Goal: Task Accomplishment & Management: Manage account settings

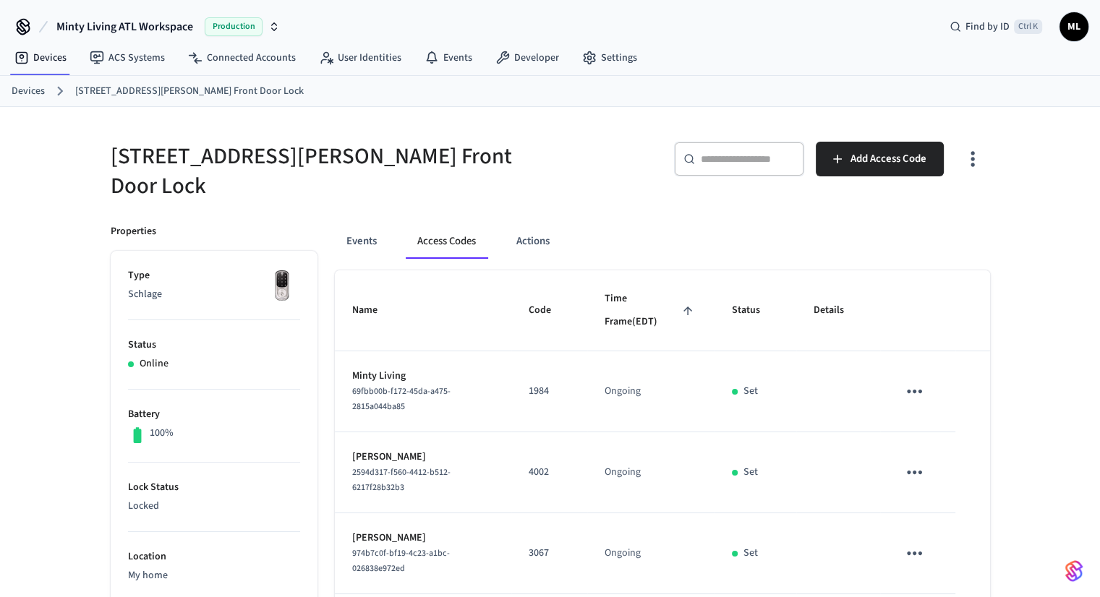
click at [742, 160] on input "text" at bounding box center [748, 159] width 94 height 14
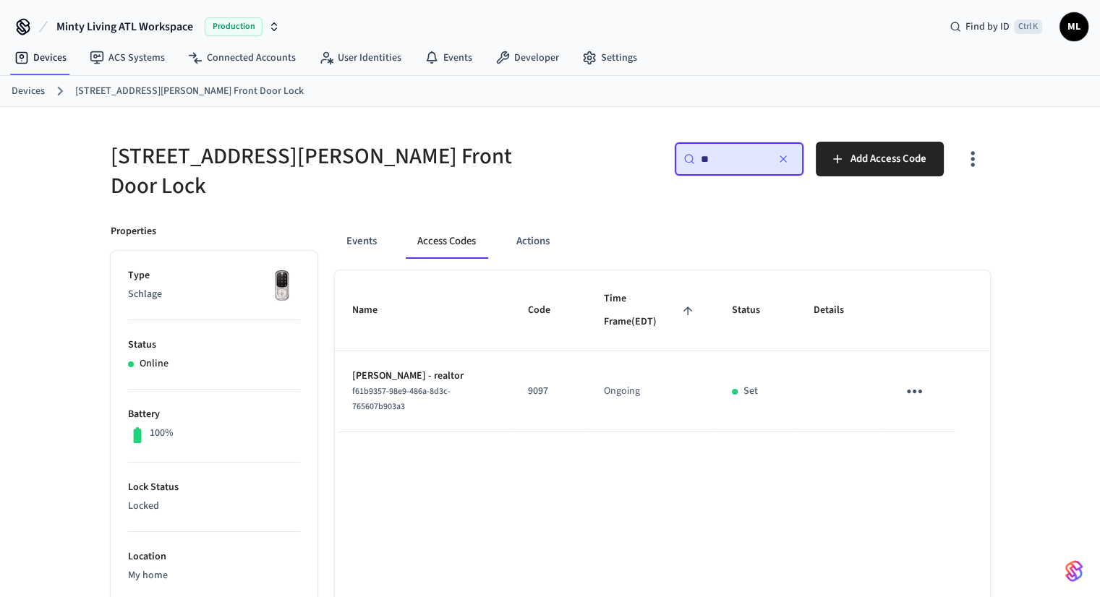
type input "***"
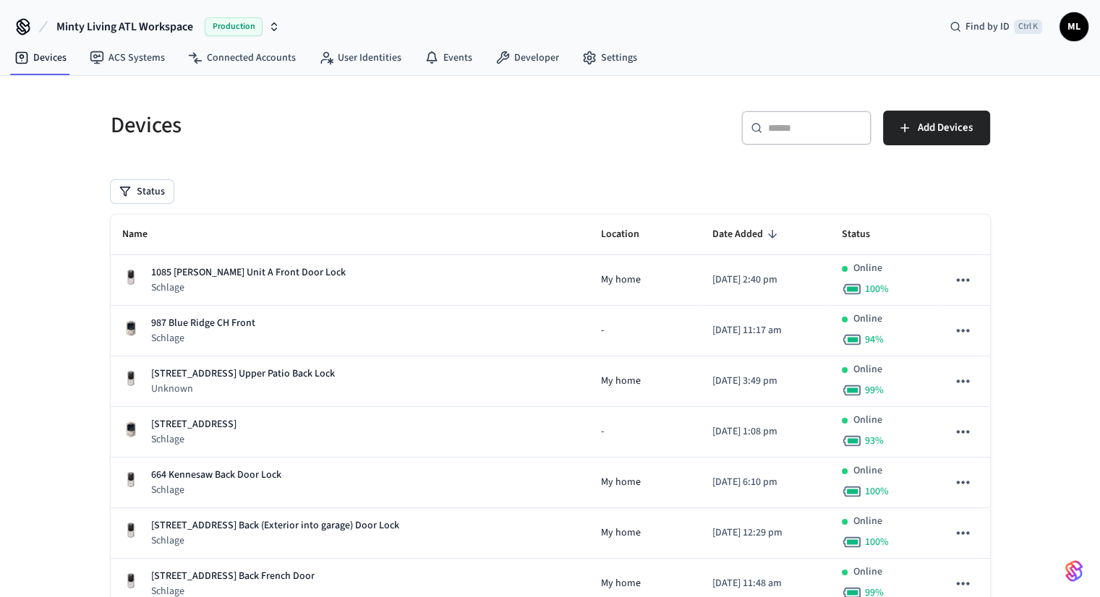
click at [792, 148] on div "​ ​" at bounding box center [806, 131] width 130 height 40
click at [806, 128] on input "text" at bounding box center [815, 128] width 94 height 14
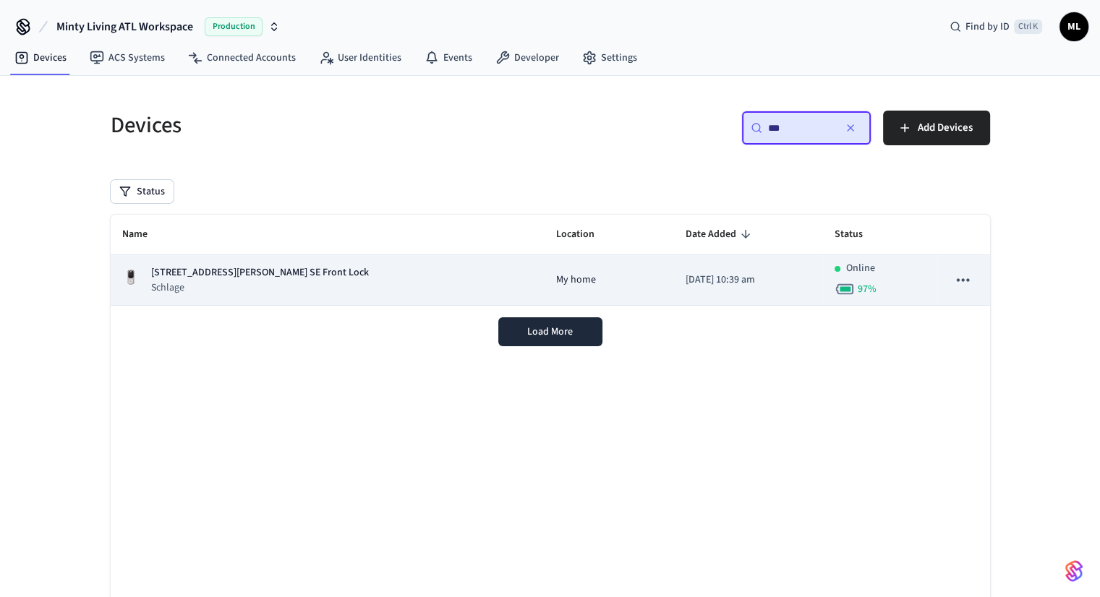
type input "***"
click at [283, 284] on div "[STREET_ADDRESS][PERSON_NAME] SE Front Lock Schlage" at bounding box center [327, 280] width 411 height 30
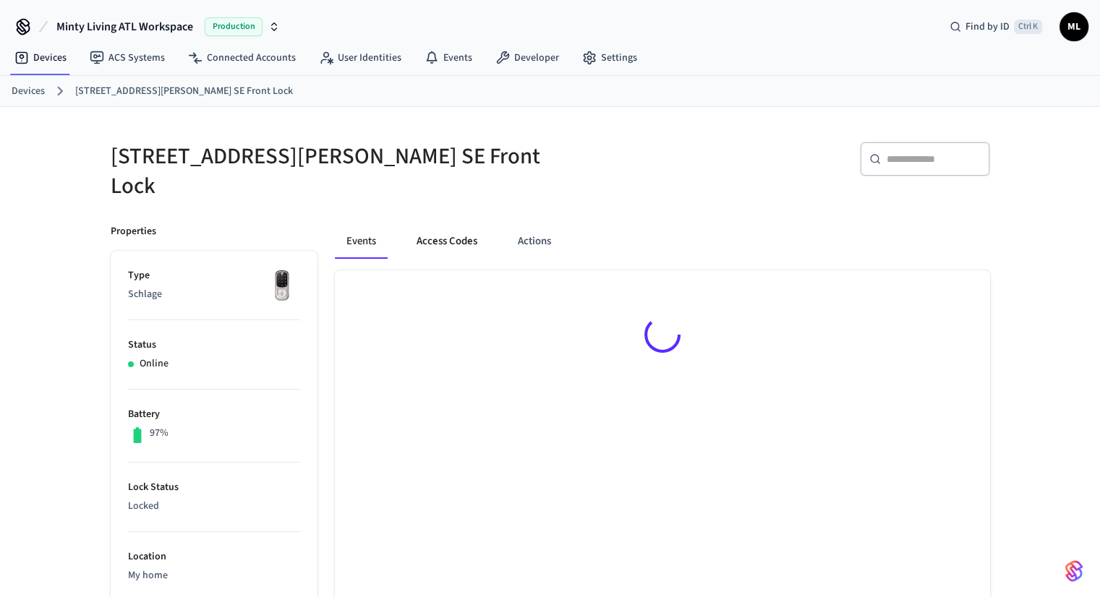
click at [445, 236] on button "Access Codes" at bounding box center [447, 241] width 84 height 35
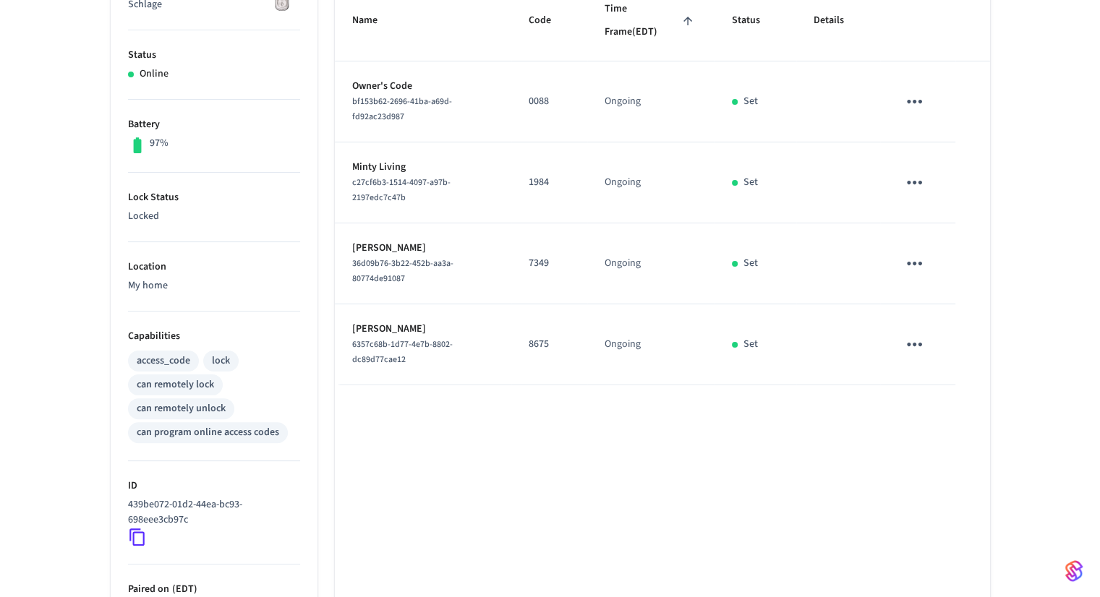
scroll to position [289, 0]
click at [636, 284] on td "Ongoing" at bounding box center [650, 264] width 127 height 81
click at [654, 327] on td "Ongoing" at bounding box center [650, 345] width 127 height 81
click at [917, 338] on icon "sticky table" at bounding box center [914, 345] width 22 height 22
click at [794, 403] on div at bounding box center [555, 298] width 1110 height 597
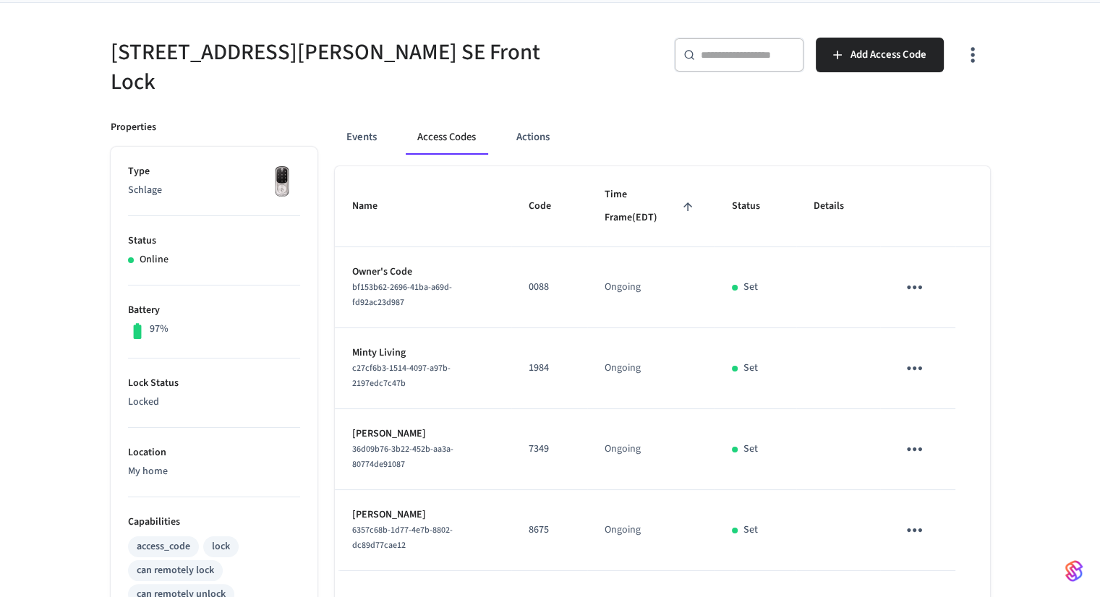
scroll to position [0, 0]
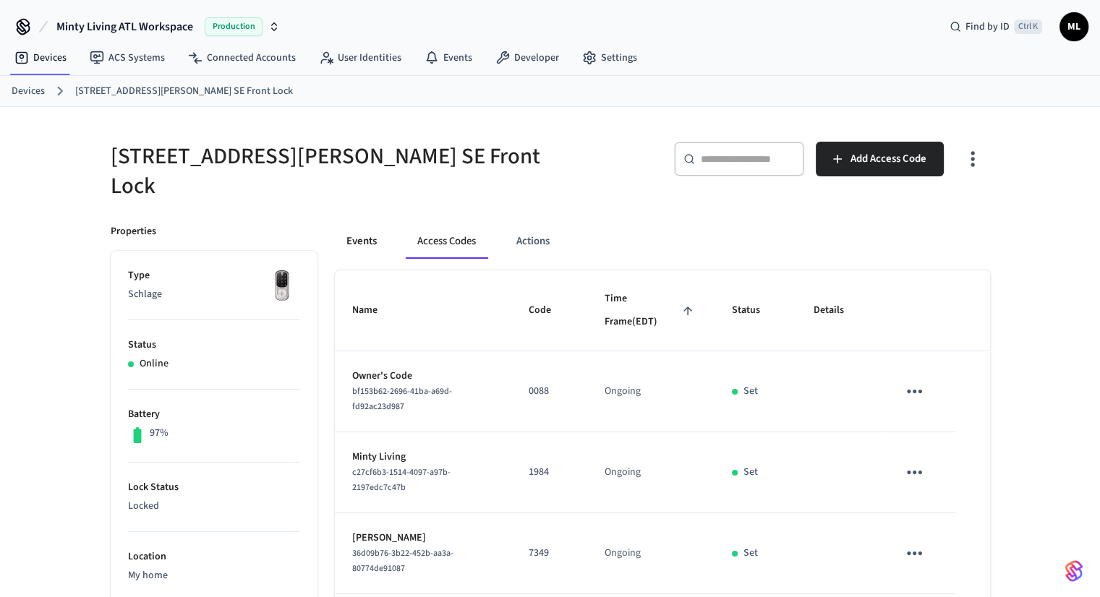
click at [347, 232] on button "Events" at bounding box center [361, 241] width 53 height 35
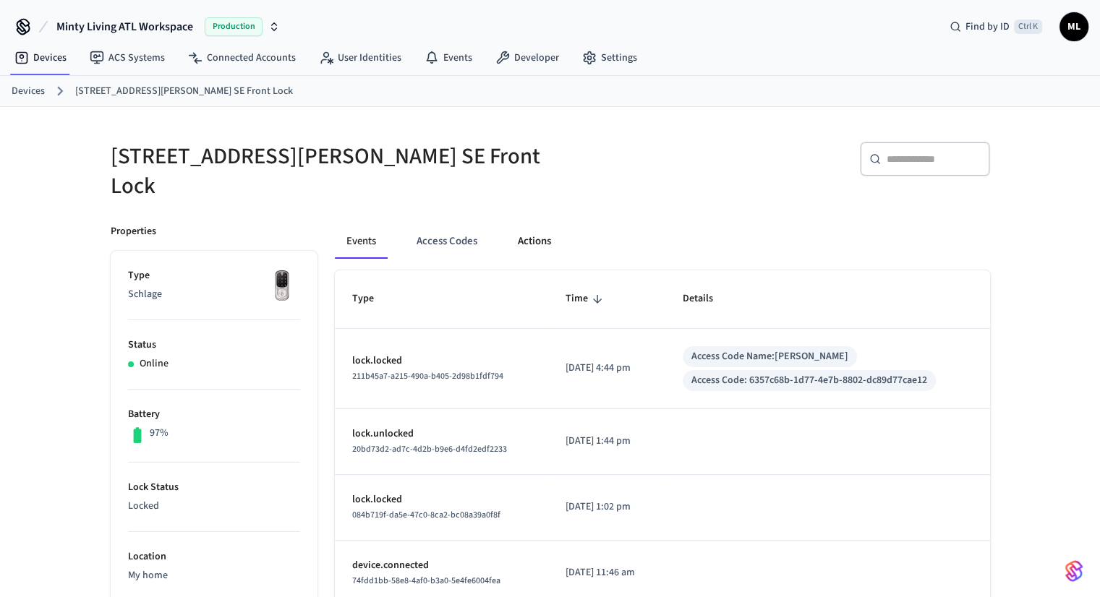
click at [533, 235] on button "Actions" at bounding box center [534, 241] width 56 height 35
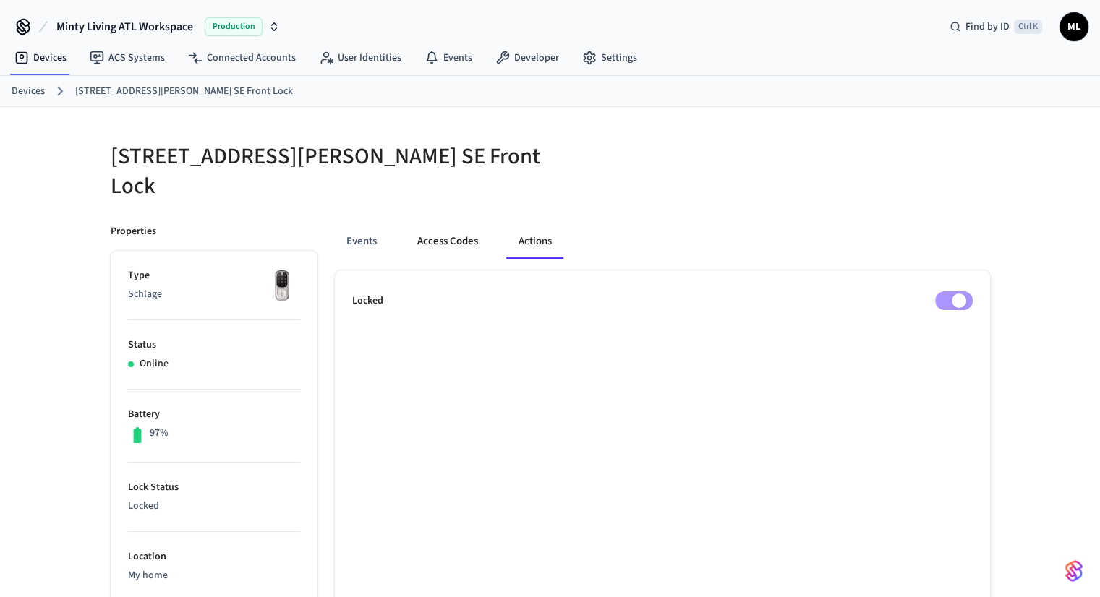
click at [442, 224] on button "Access Codes" at bounding box center [448, 241] width 84 height 35
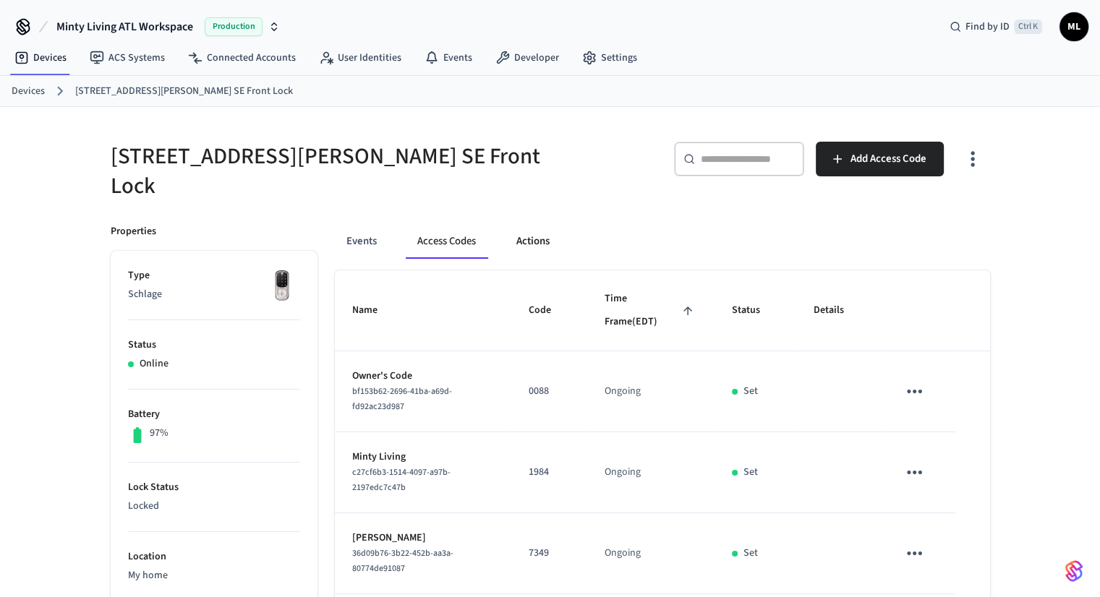
click at [515, 226] on button "Actions" at bounding box center [533, 241] width 56 height 35
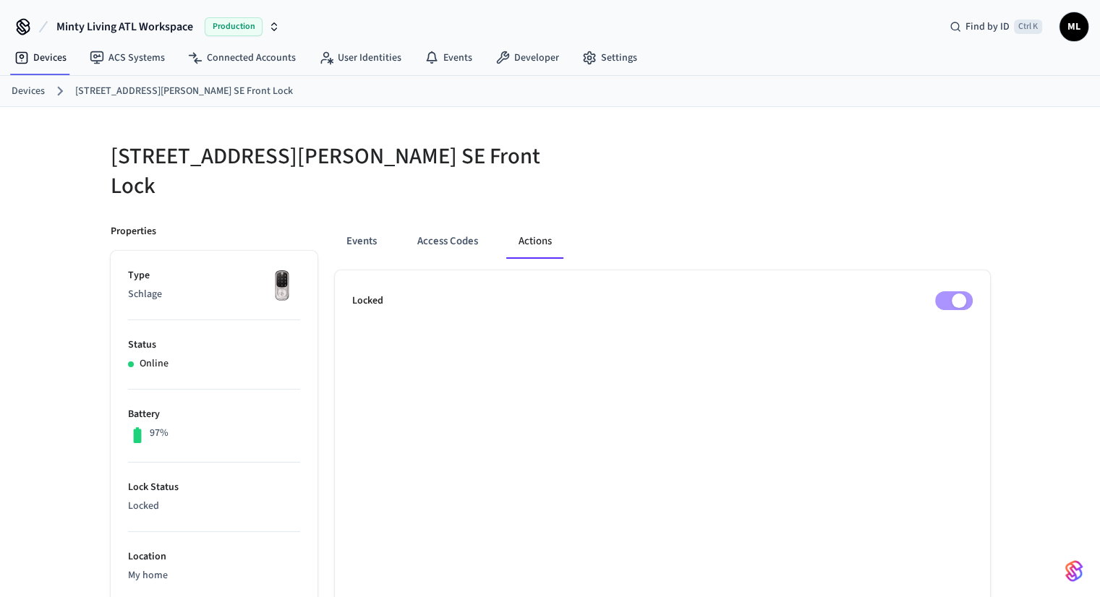
click at [522, 224] on button "Actions" at bounding box center [535, 241] width 56 height 35
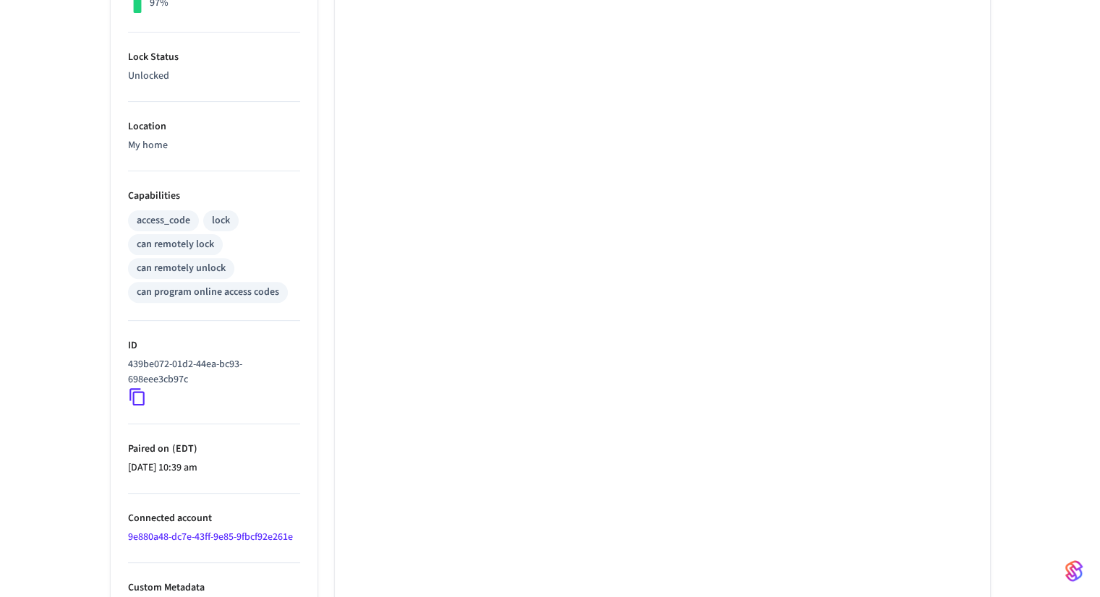
scroll to position [434, 0]
